Goal: Information Seeking & Learning: Learn about a topic

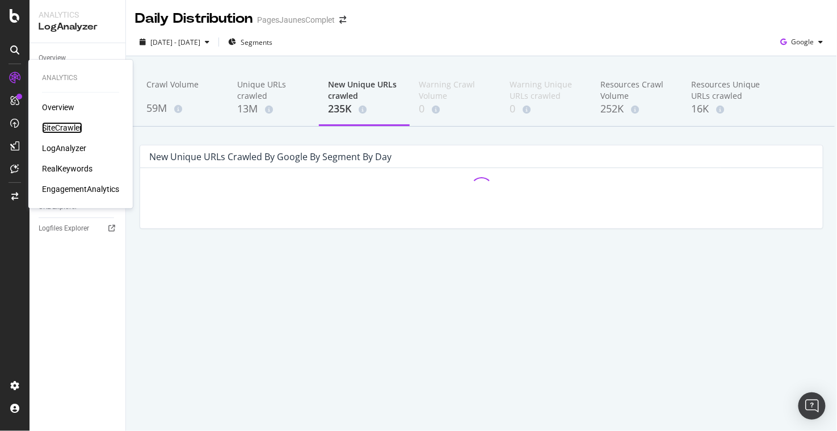
click at [48, 126] on div "SiteCrawler" at bounding box center [62, 127] width 40 height 11
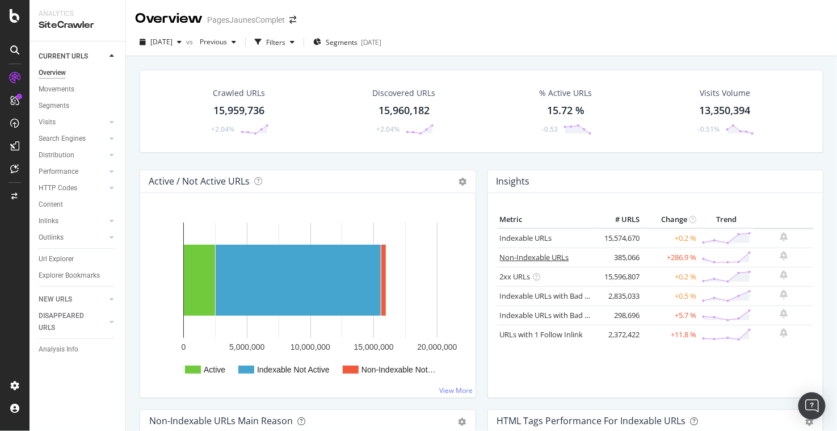
click at [524, 252] on link "Non-Indexable URLs" at bounding box center [534, 257] width 69 height 10
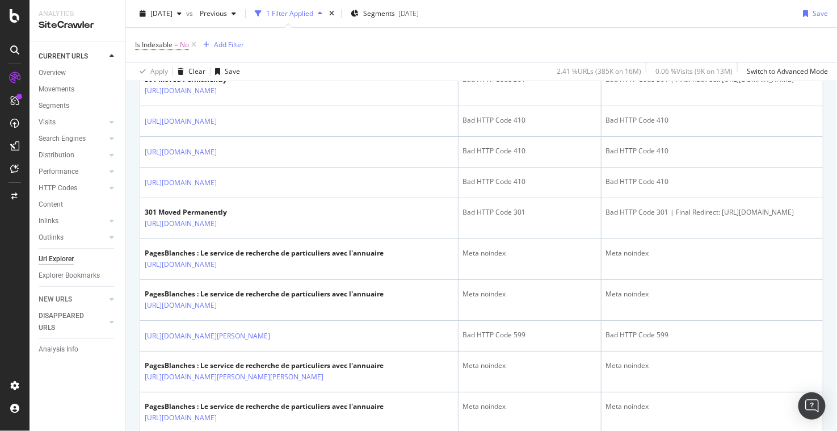
scroll to position [1301, 0]
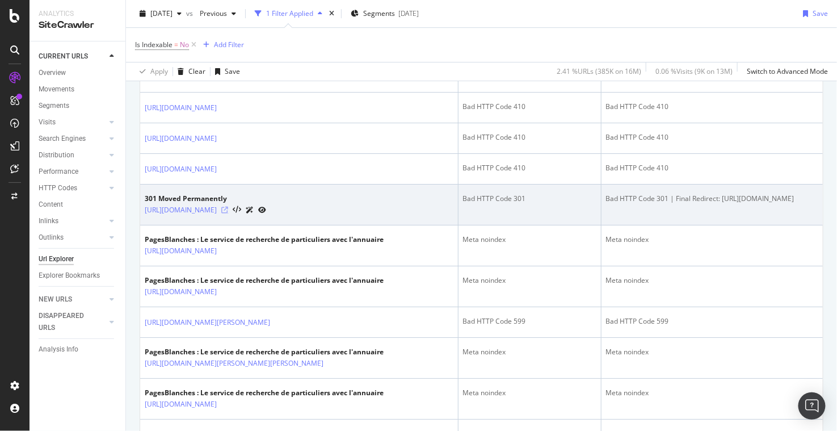
click at [228, 213] on icon at bounding box center [224, 209] width 7 height 7
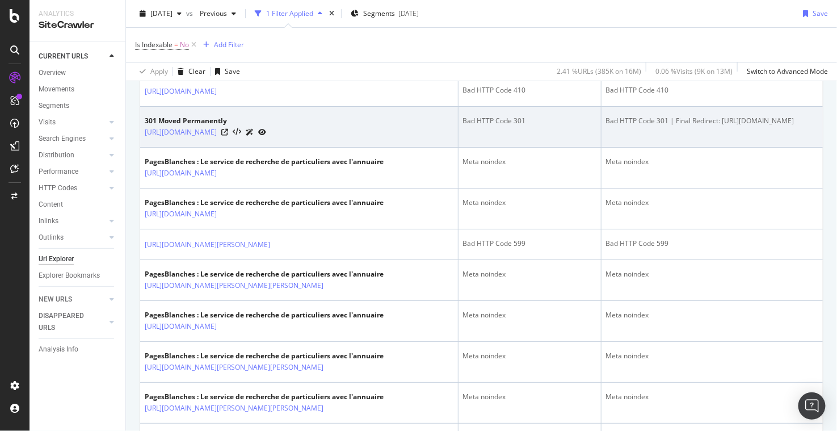
scroll to position [1380, 0]
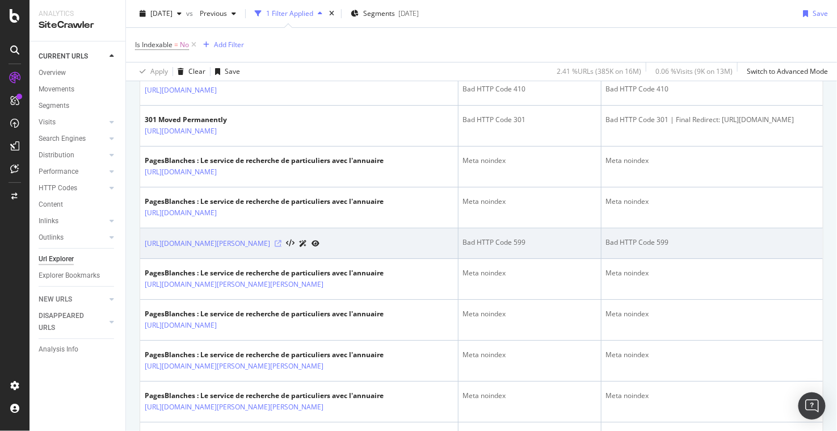
click at [281, 247] on icon at bounding box center [278, 243] width 7 height 7
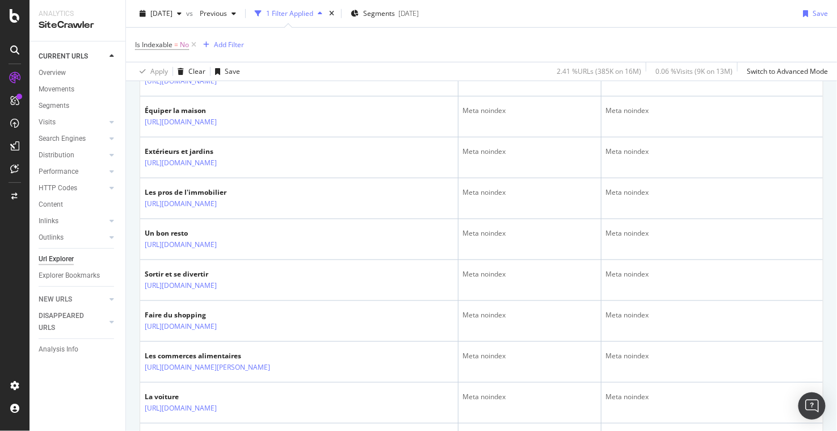
scroll to position [0, 0]
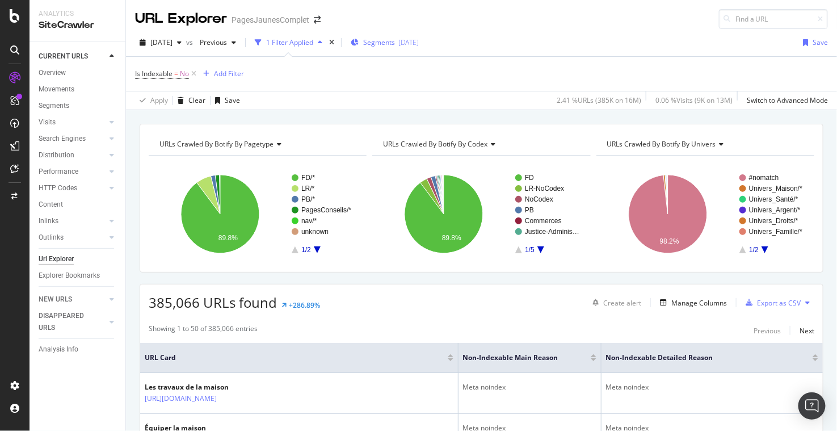
click at [395, 40] on span "Segments" at bounding box center [379, 42] width 32 height 10
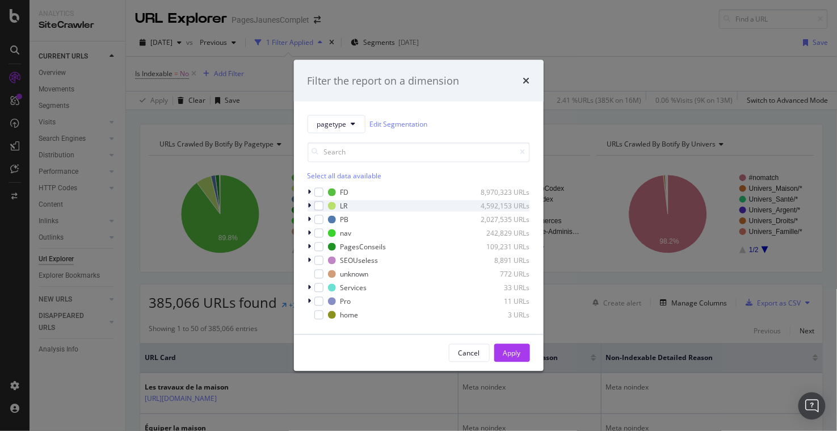
click at [309, 203] on icon "modal" at bounding box center [309, 206] width 3 height 7
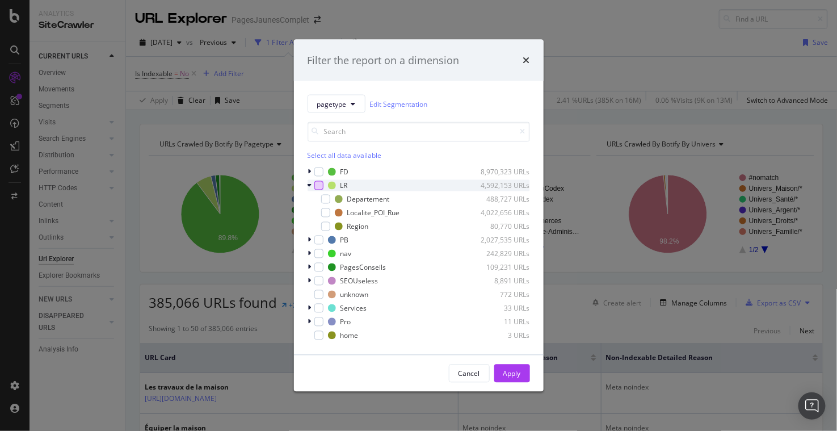
click at [318, 184] on div "modal" at bounding box center [318, 185] width 9 height 9
click at [514, 372] on div "Apply" at bounding box center [512, 373] width 18 height 10
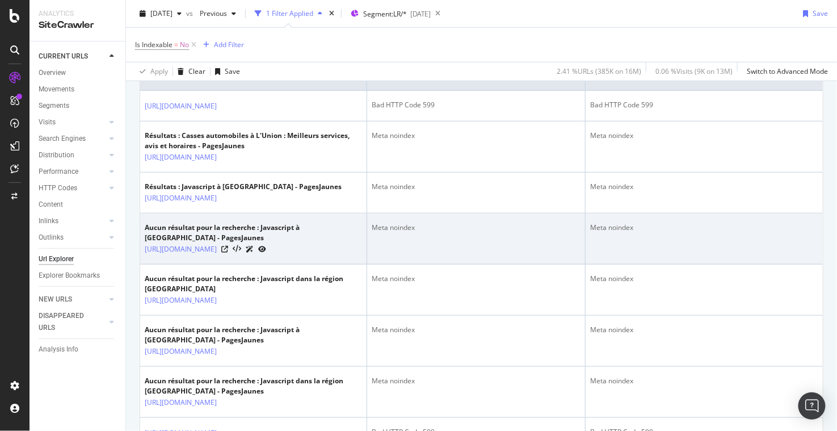
scroll to position [539, 0]
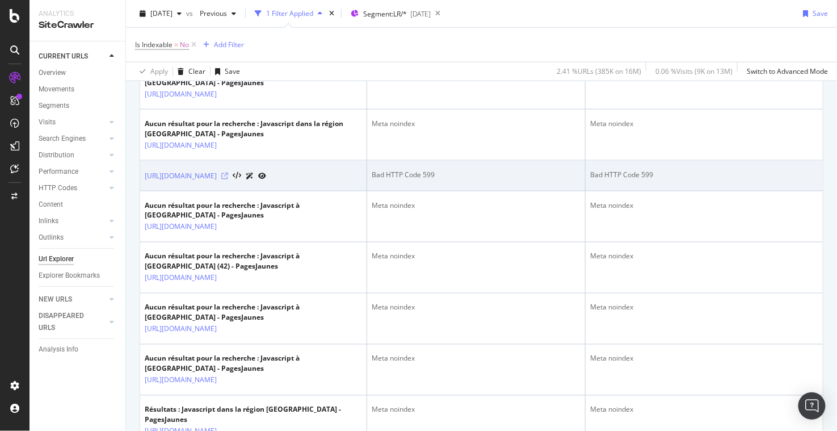
click at [228, 179] on icon at bounding box center [224, 175] width 7 height 7
drag, startPoint x: 424, startPoint y: 244, endPoint x: 441, endPoint y: 244, distance: 17.6
click at [441, 180] on div "Bad HTTP Code 599" at bounding box center [476, 175] width 209 height 10
drag, startPoint x: 420, startPoint y: 245, endPoint x: 440, endPoint y: 245, distance: 19.3
click at [440, 180] on div "Bad HTTP Code 599" at bounding box center [476, 175] width 209 height 10
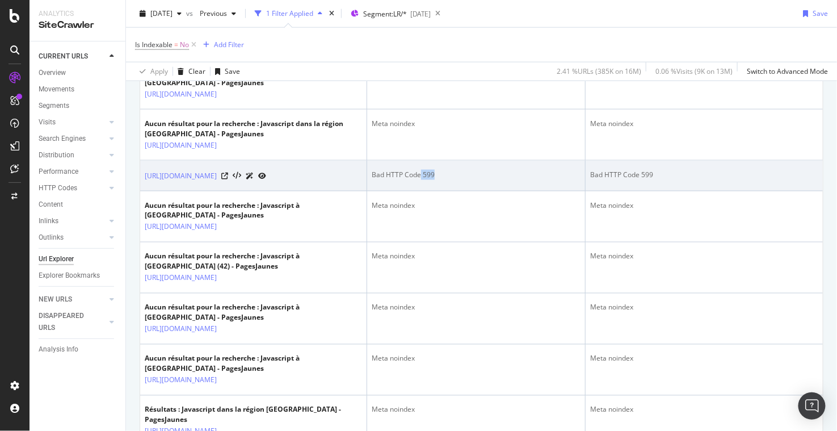
copy div "599"
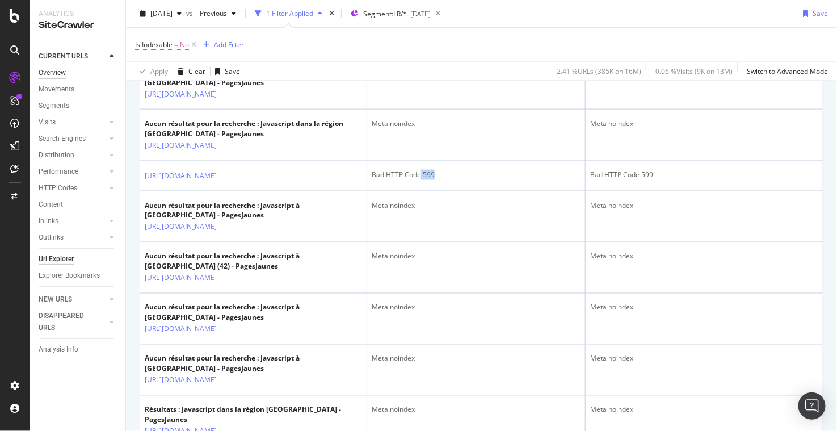
click at [57, 67] on div "Overview" at bounding box center [52, 73] width 27 height 12
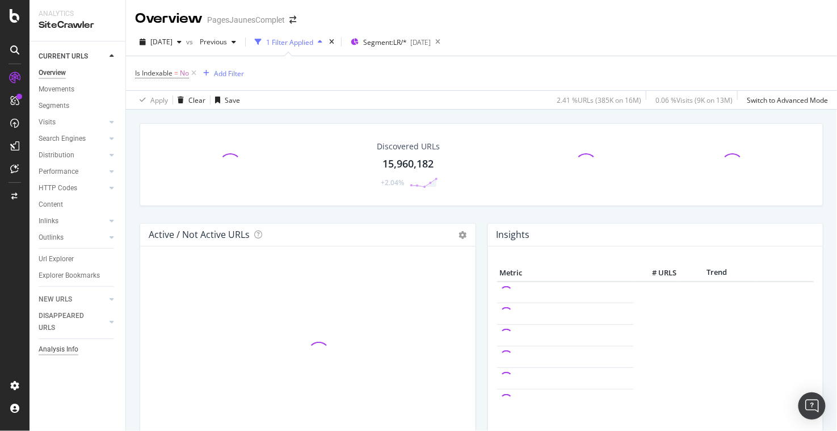
click at [68, 349] on div "Analysis Info" at bounding box center [59, 349] width 40 height 12
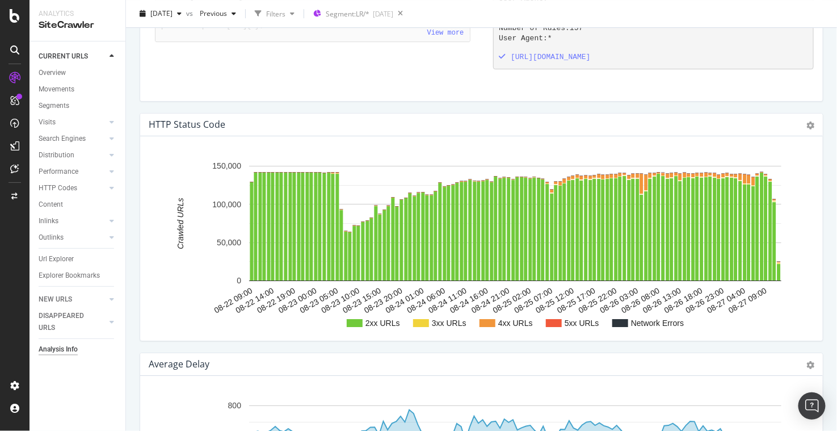
scroll to position [1224, 0]
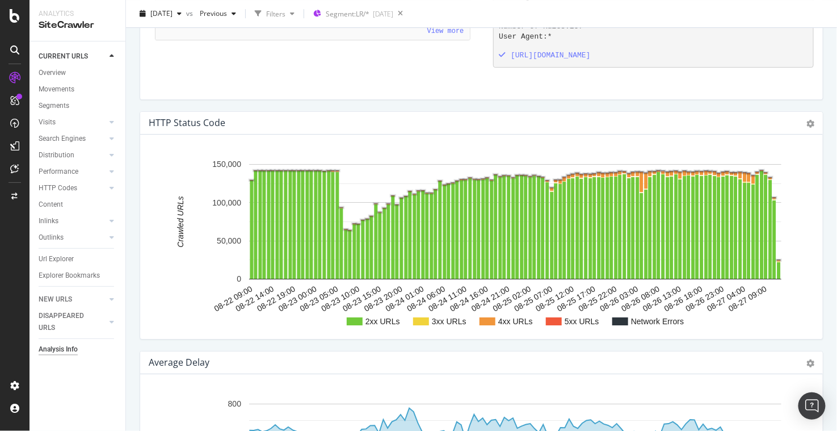
click at [571, 326] on text "5xx URLs" at bounding box center [581, 321] width 35 height 9
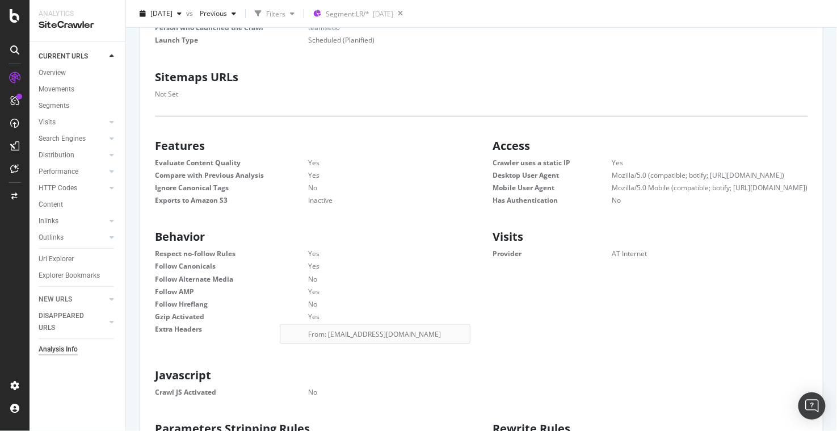
scroll to position [0, 0]
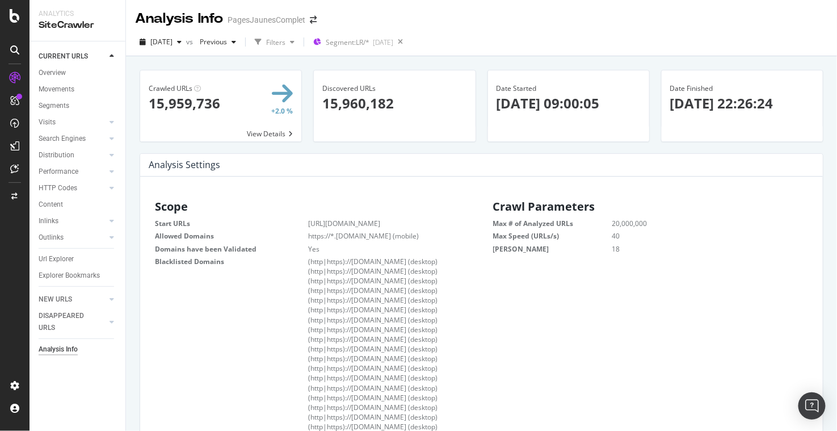
drag, startPoint x: 744, startPoint y: 102, endPoint x: 800, endPoint y: 102, distance: 56.2
click at [800, 102] on p "[DATE] 22:26:24" at bounding box center [742, 103] width 144 height 19
click at [273, 128] on span at bounding box center [220, 105] width 161 height 71
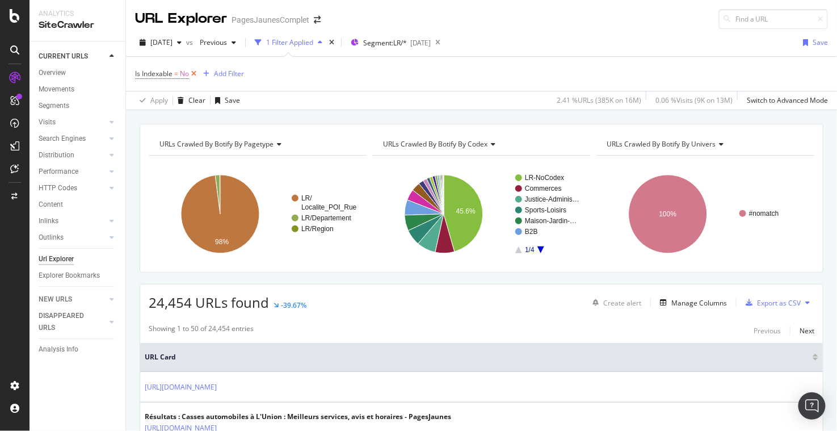
click at [193, 73] on icon at bounding box center [194, 73] width 10 height 11
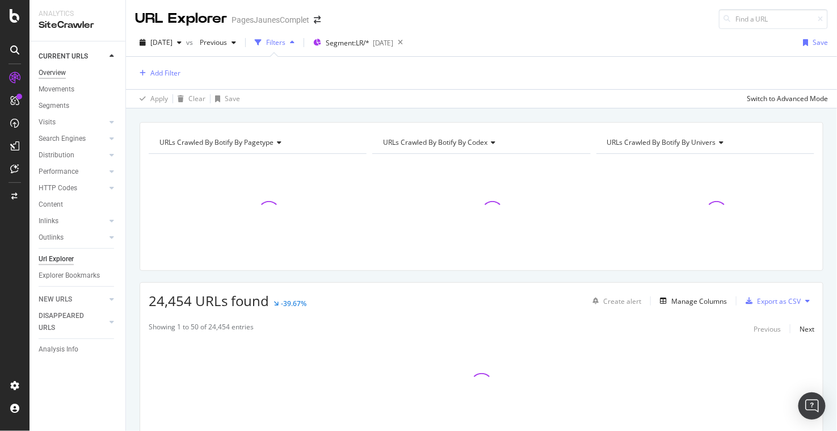
click at [46, 70] on div "Overview" at bounding box center [52, 73] width 27 height 12
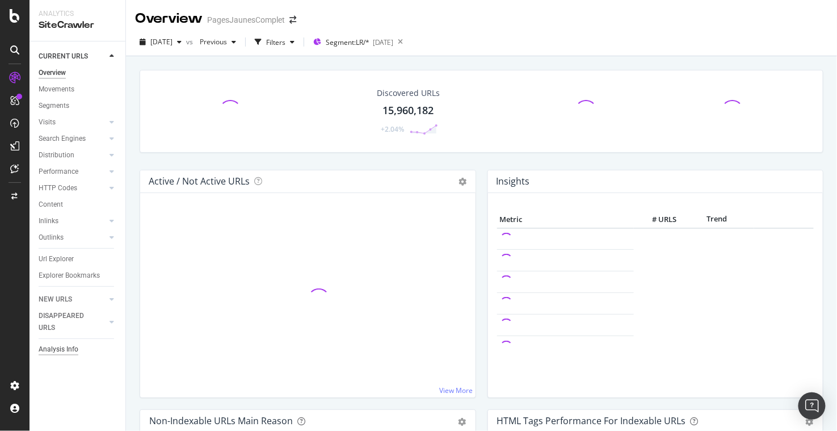
click at [65, 346] on div "Analysis Info" at bounding box center [59, 349] width 40 height 12
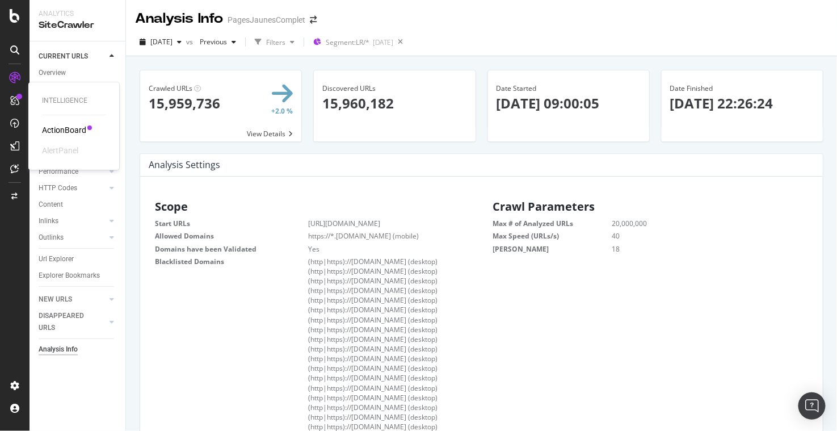
scroll to position [180, 320]
click at [66, 126] on div "ActionBoard" at bounding box center [64, 129] width 44 height 11
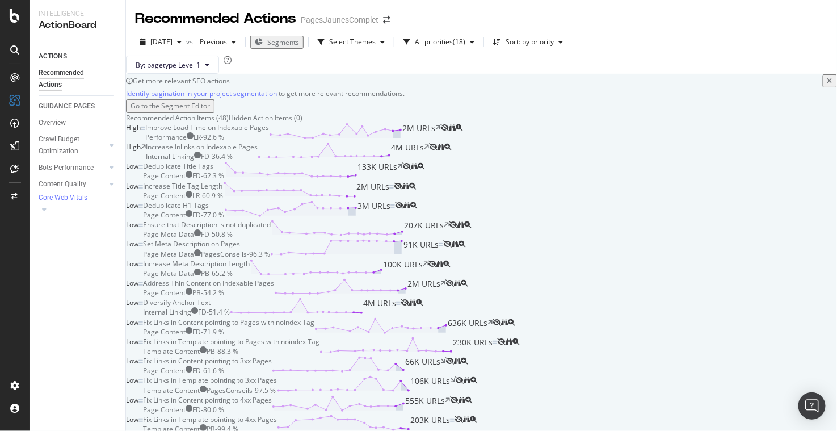
click at [269, 132] on div "Improve Load Time on Indexable Pages" at bounding box center [207, 128] width 124 height 10
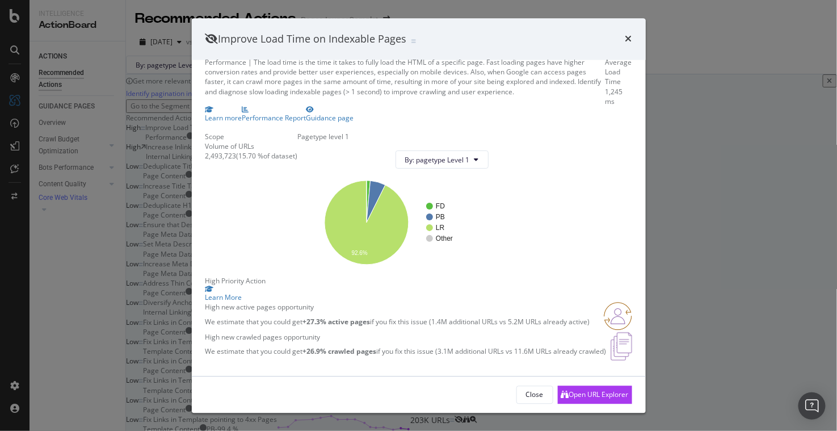
scroll to position [125, 0]
click at [348, 302] on div "High new active pages opportunity" at bounding box center [397, 307] width 385 height 10
click at [280, 302] on div "High new active pages opportunity" at bounding box center [397, 307] width 385 height 10
click at [239, 317] on p "We estimate that you could get +27.3% active pages if you fix this issue (1.4M …" at bounding box center [397, 322] width 385 height 10
click at [607, 302] on img "modal" at bounding box center [618, 316] width 28 height 28
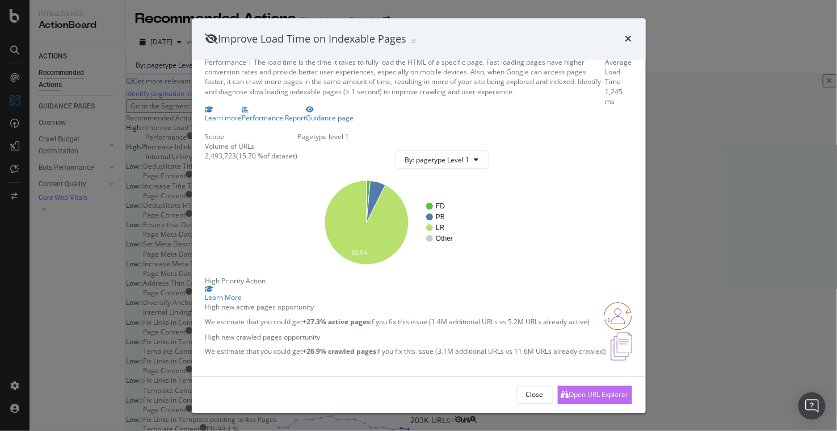
click at [574, 387] on div "Open URL Explorer" at bounding box center [595, 394] width 68 height 17
click at [340, 332] on div "High new crawled pages opportunity We estimate that you could get +26.9% crawle…" at bounding box center [405, 346] width 401 height 29
click at [279, 346] on p "We estimate that you could get +26.9% crawled pages if you fix this issue (3.1M…" at bounding box center [405, 351] width 401 height 10
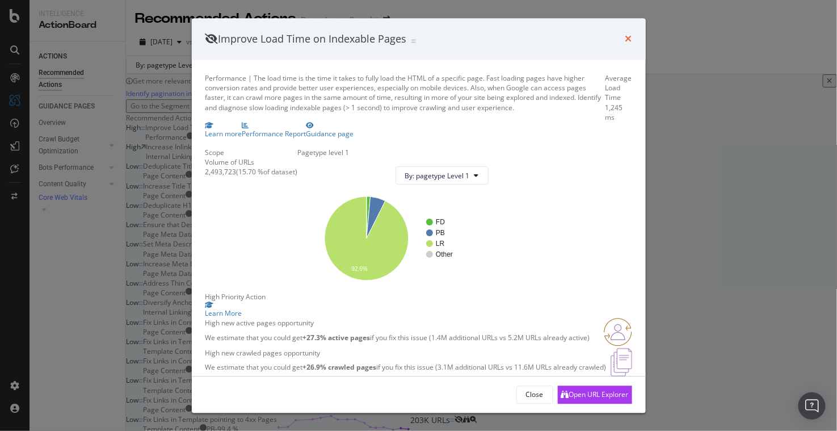
click at [629, 36] on icon "times" at bounding box center [628, 39] width 7 height 9
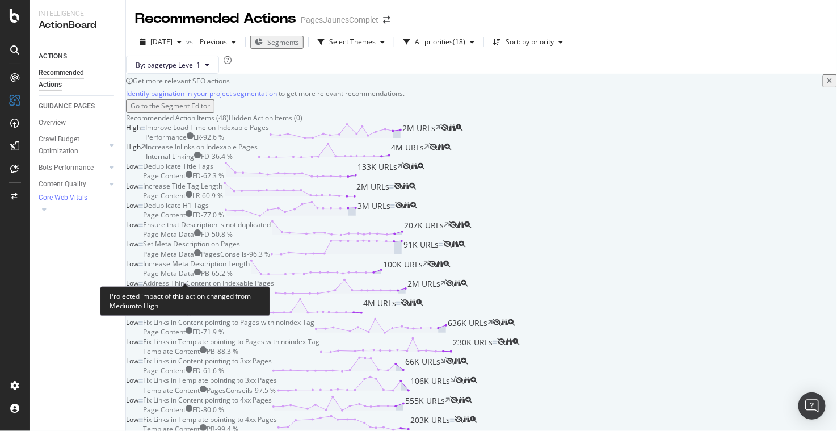
click at [146, 150] on icon at bounding box center [143, 147] width 5 height 7
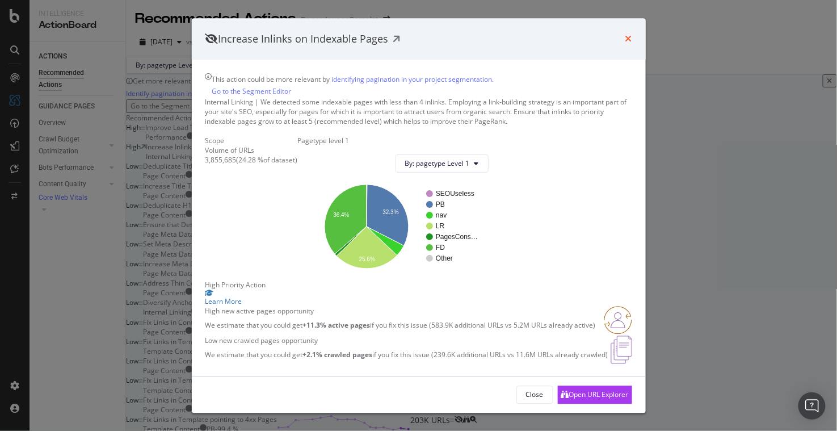
click at [629, 36] on icon "times" at bounding box center [628, 39] width 7 height 9
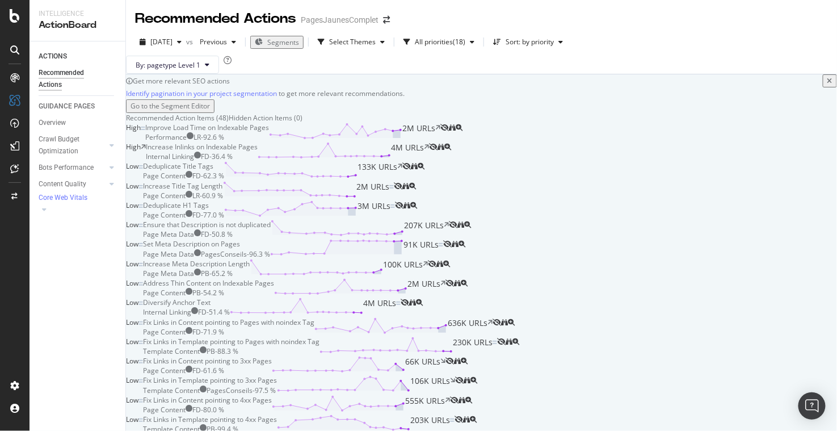
scroll to position [736, 0]
click at [272, 430] on div "Fix Links in Content pointing to 5xx Pages" at bounding box center [207, 438] width 129 height 10
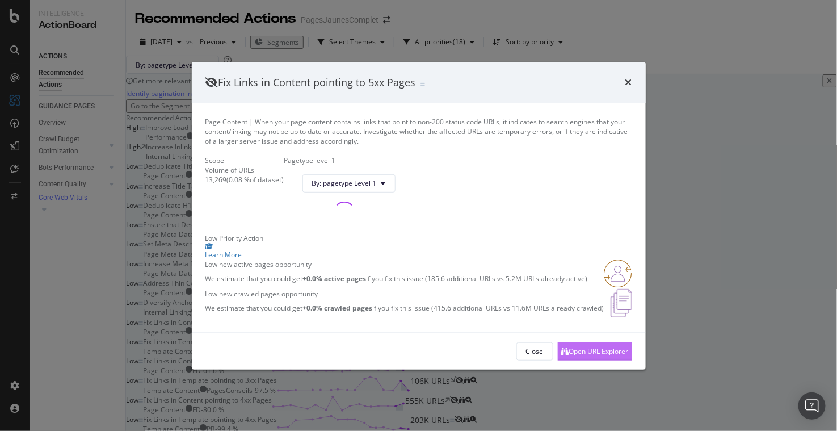
click at [585, 360] on div "Open URL Explorer" at bounding box center [595, 351] width 68 height 17
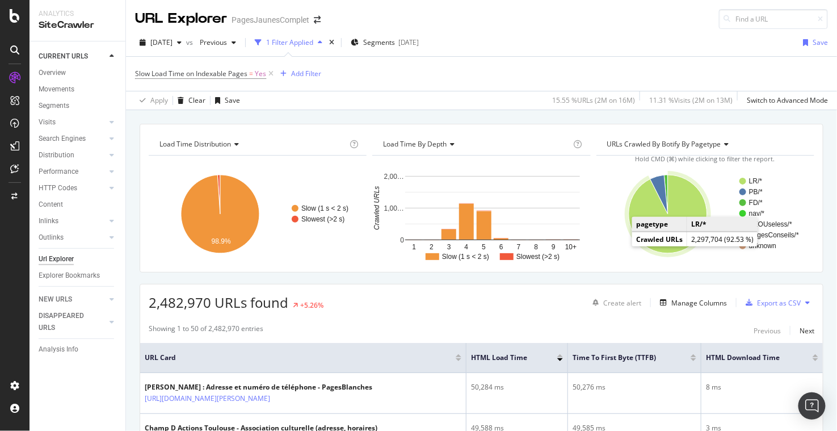
click at [682, 198] on icon "A chart." at bounding box center [668, 214] width 78 height 78
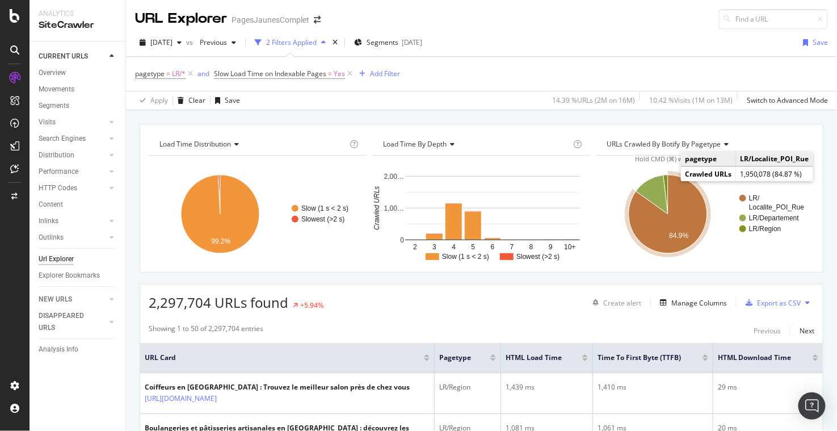
click at [695, 203] on icon "A chart." at bounding box center [668, 214] width 78 height 78
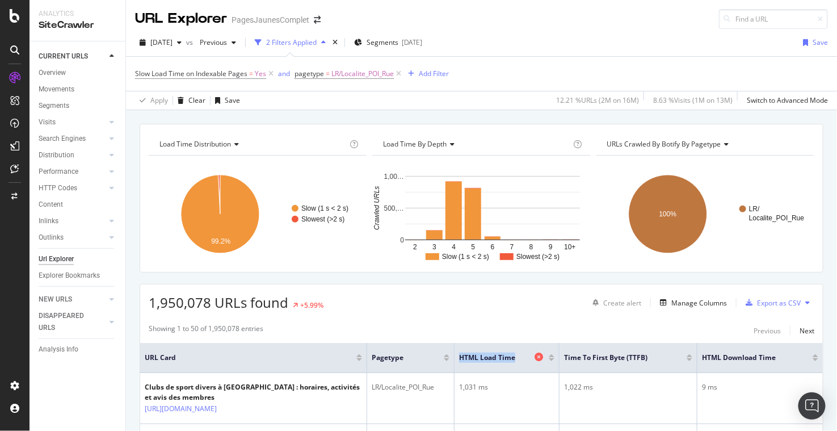
drag, startPoint x: 460, startPoint y: 355, endPoint x: 517, endPoint y: 352, distance: 57.4
click at [517, 352] on span "HTML Load Time" at bounding box center [495, 357] width 73 height 10
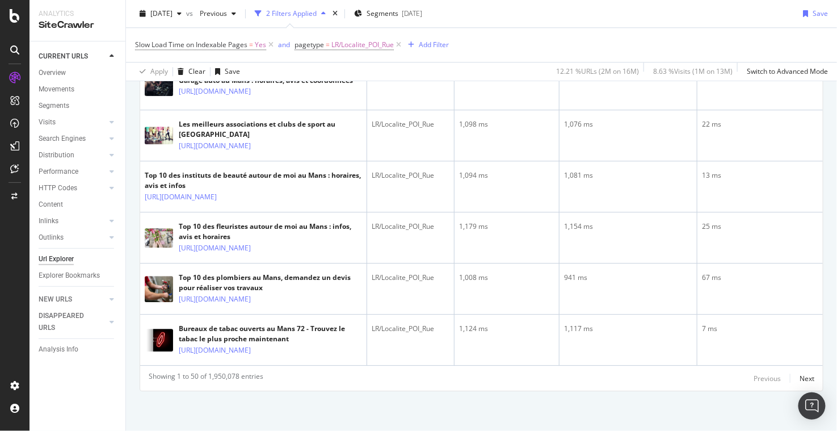
scroll to position [2952, 0]
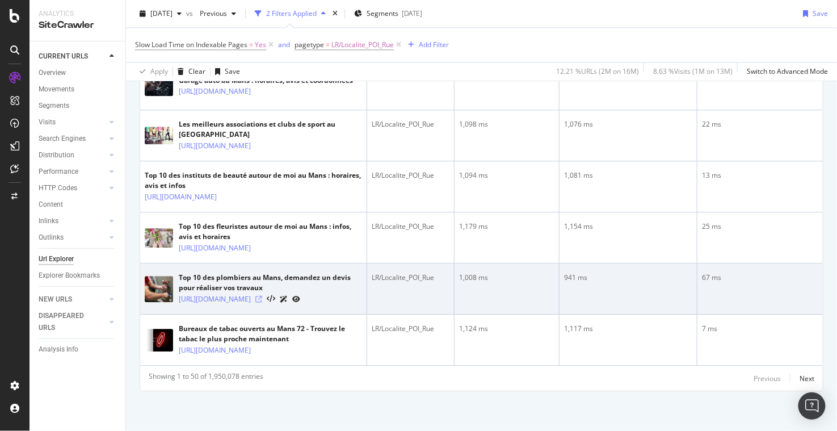
click at [262, 298] on icon at bounding box center [258, 299] width 7 height 7
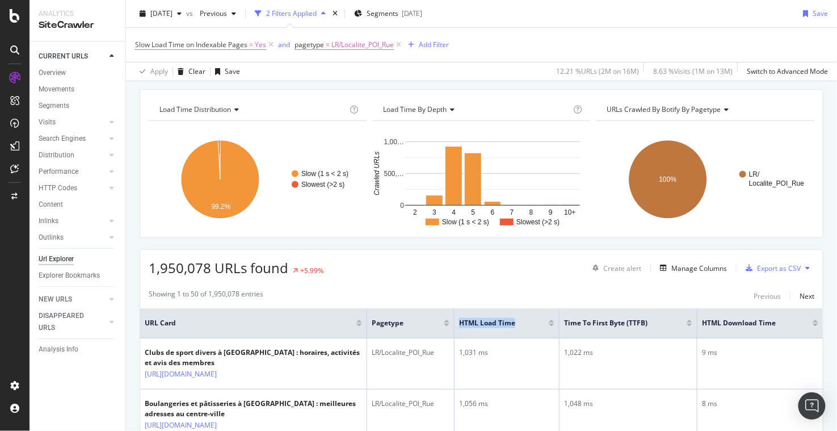
scroll to position [0, 0]
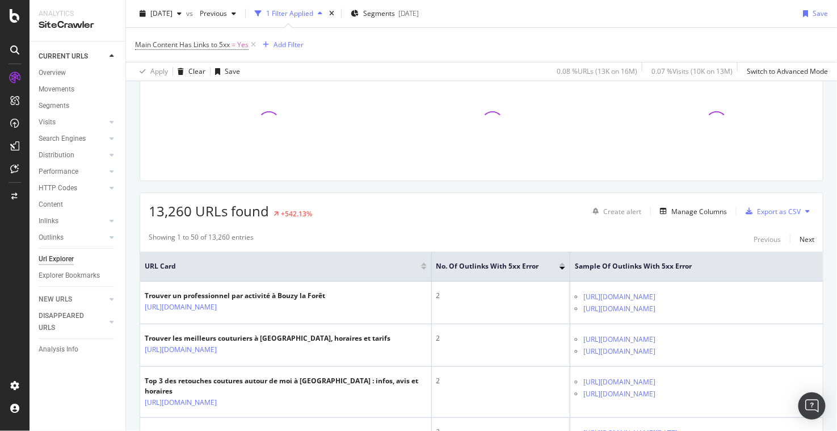
scroll to position [207, 0]
